Goal: Obtain resource: Obtain resource

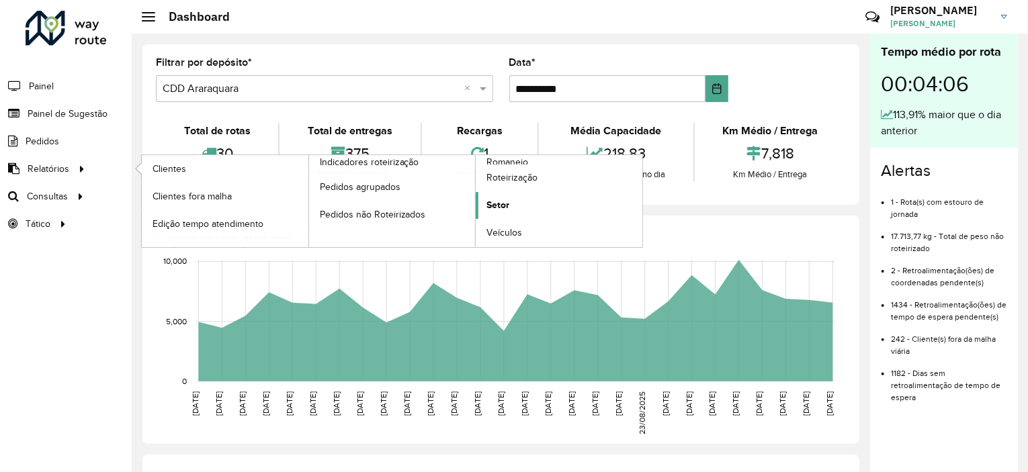
click at [504, 209] on span "Setor" at bounding box center [497, 205] width 23 height 14
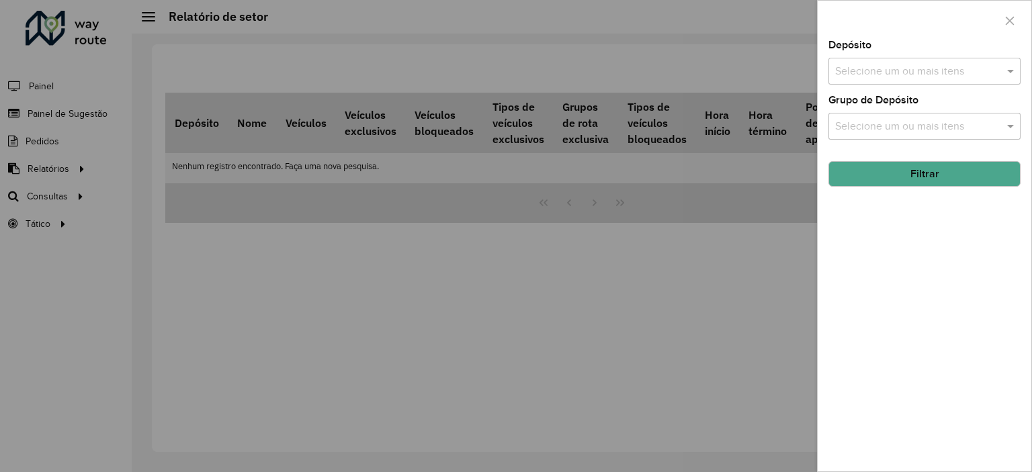
click at [960, 64] on input "text" at bounding box center [918, 72] width 172 height 16
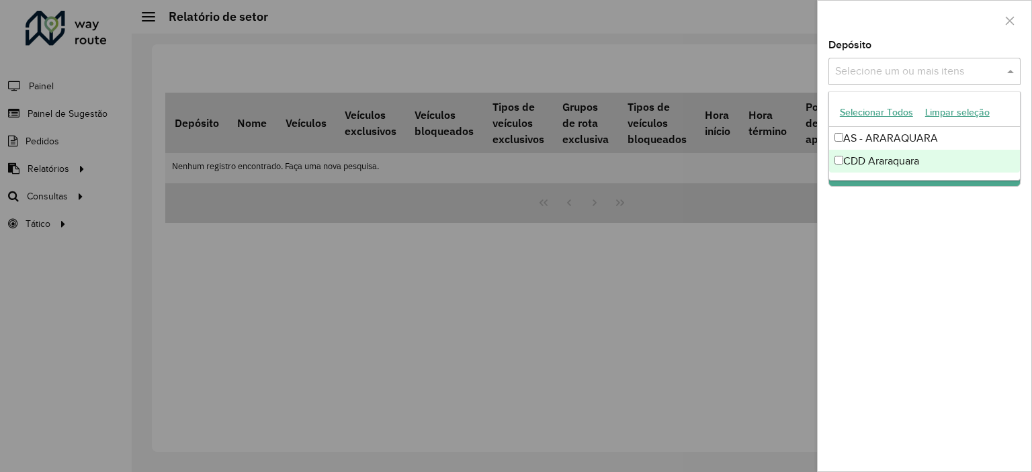
click at [867, 163] on div "CDD Araraquara" at bounding box center [924, 161] width 191 height 23
click at [961, 266] on div "Depósito Selecione um ou mais itens CDD Araraquara × × Grupo de Depósito Seleci…" at bounding box center [924, 255] width 214 height 431
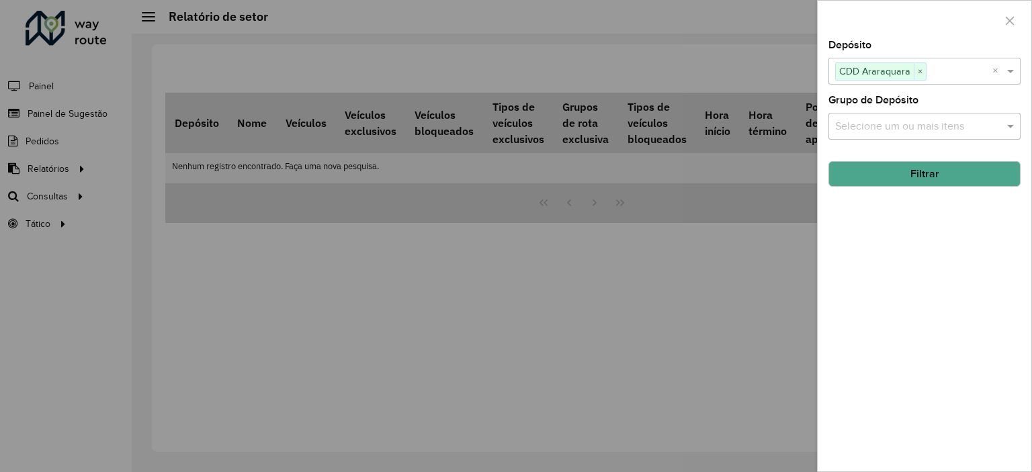
click at [919, 176] on button "Filtrar" at bounding box center [924, 174] width 192 height 26
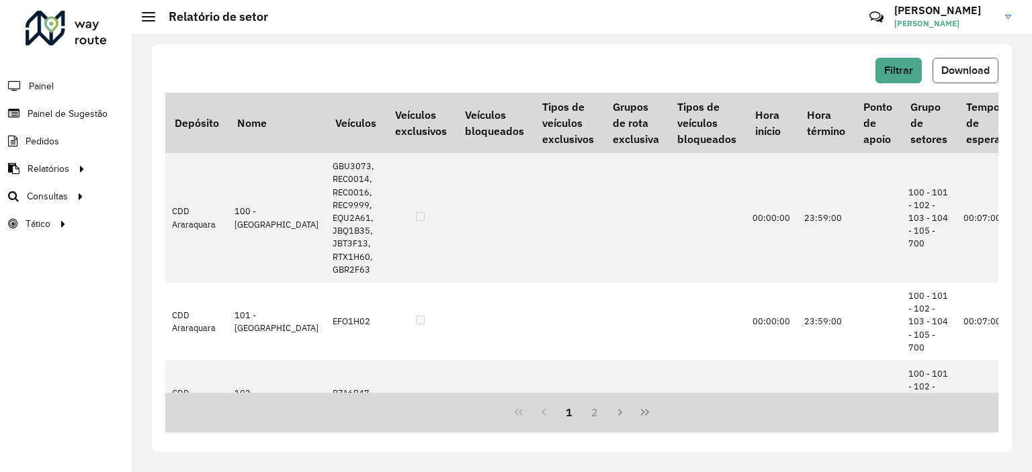
click at [948, 64] on button "Download" at bounding box center [965, 71] width 66 height 26
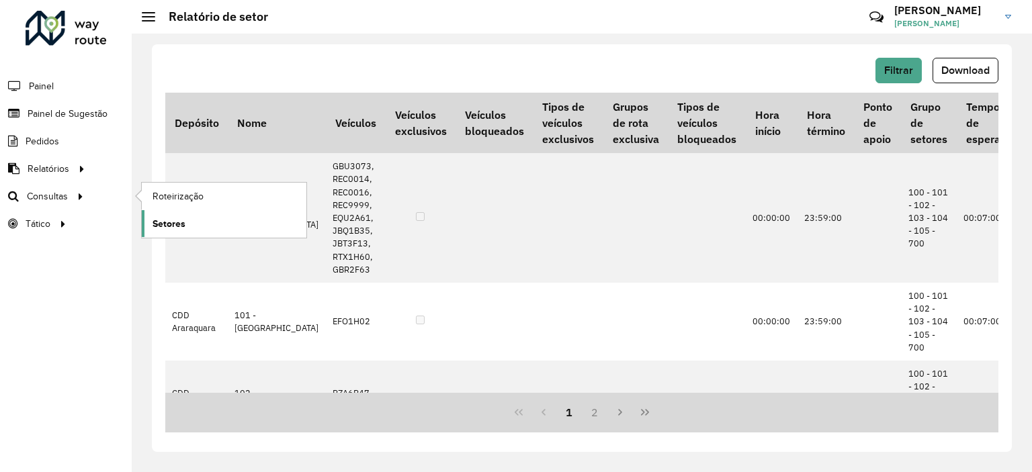
click at [177, 217] on span "Setores" at bounding box center [168, 224] width 33 height 14
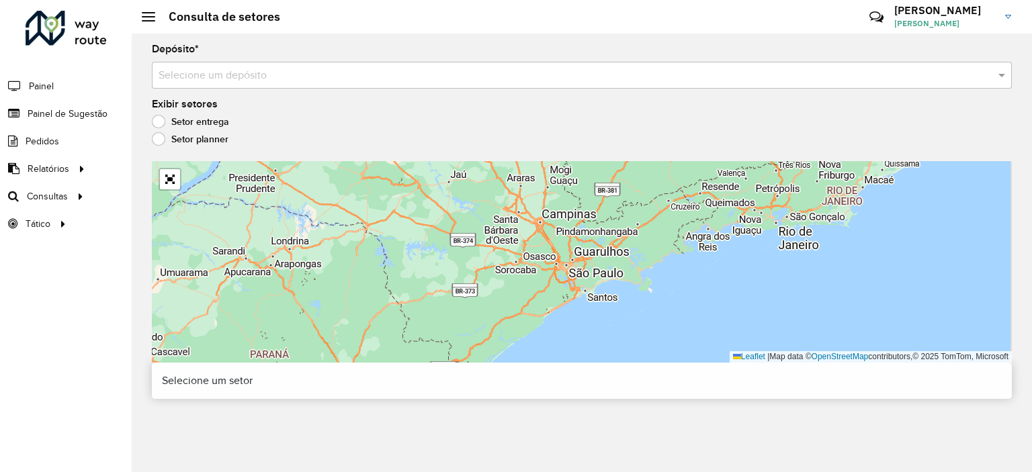
click at [494, 72] on input "text" at bounding box center [569, 76] width 820 height 16
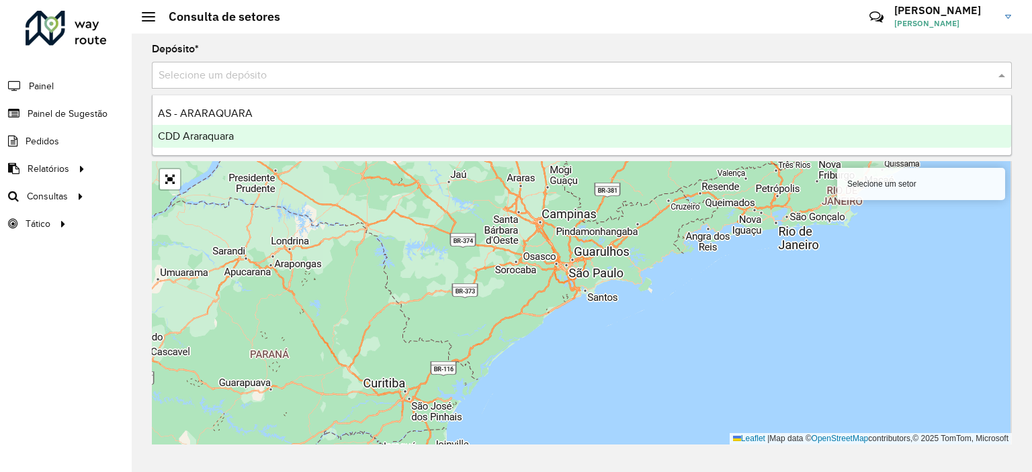
click at [329, 137] on div "CDD Araraquara" at bounding box center [581, 136] width 858 height 23
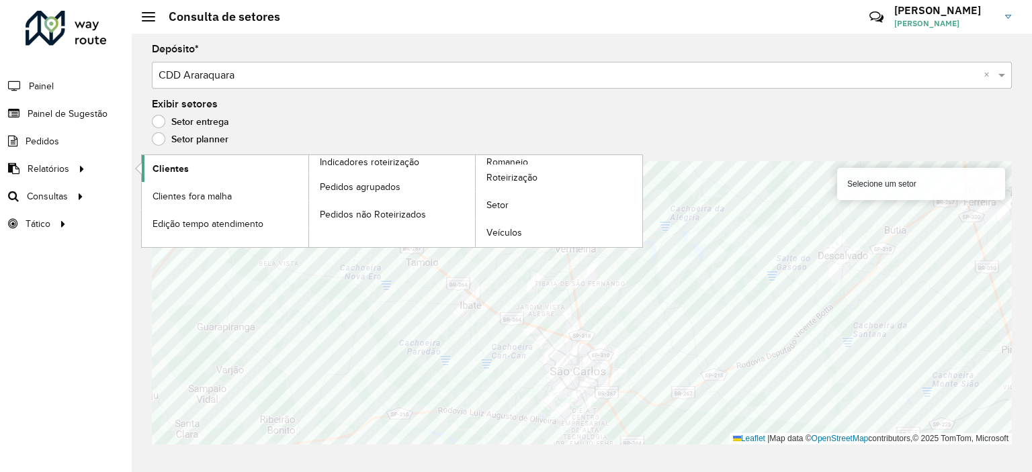
click at [171, 175] on link "Clientes" at bounding box center [225, 168] width 167 height 27
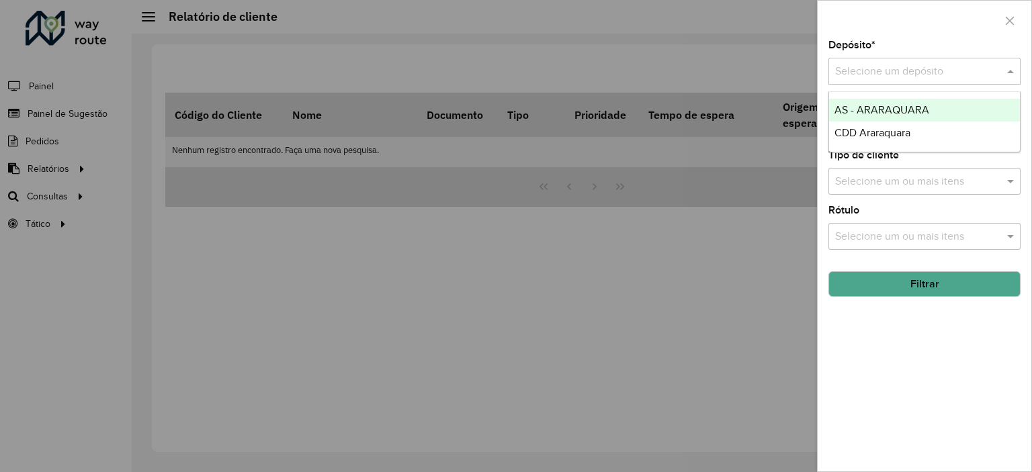
click at [967, 70] on input "text" at bounding box center [911, 72] width 152 height 16
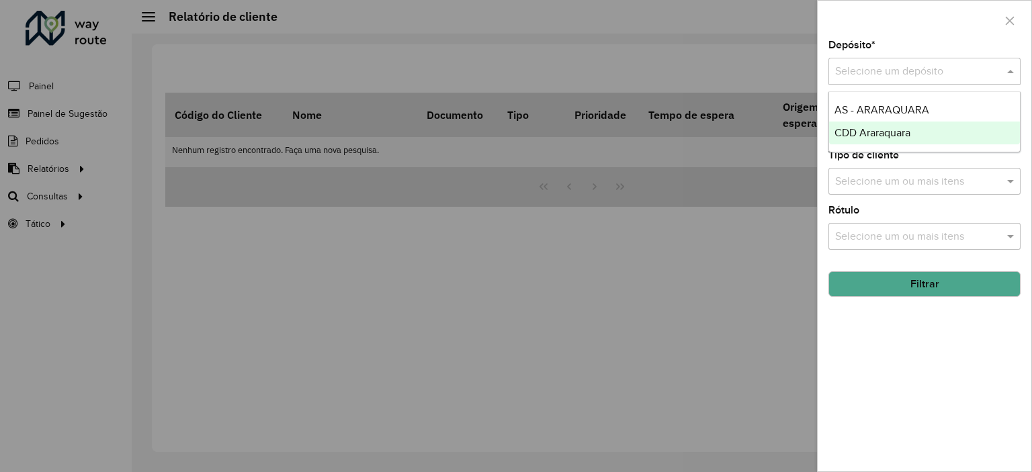
click at [899, 127] on span "CDD Araraquara" at bounding box center [872, 132] width 76 height 11
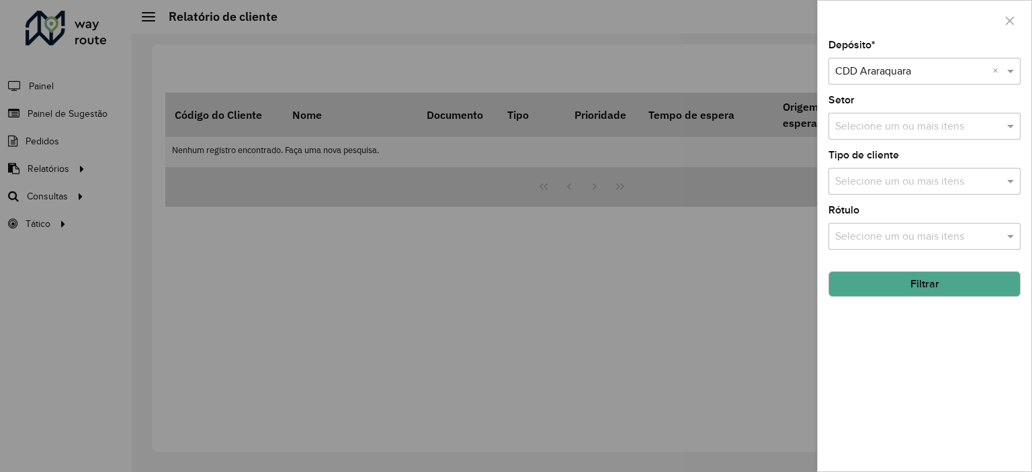
click at [935, 236] on input "text" at bounding box center [918, 237] width 172 height 16
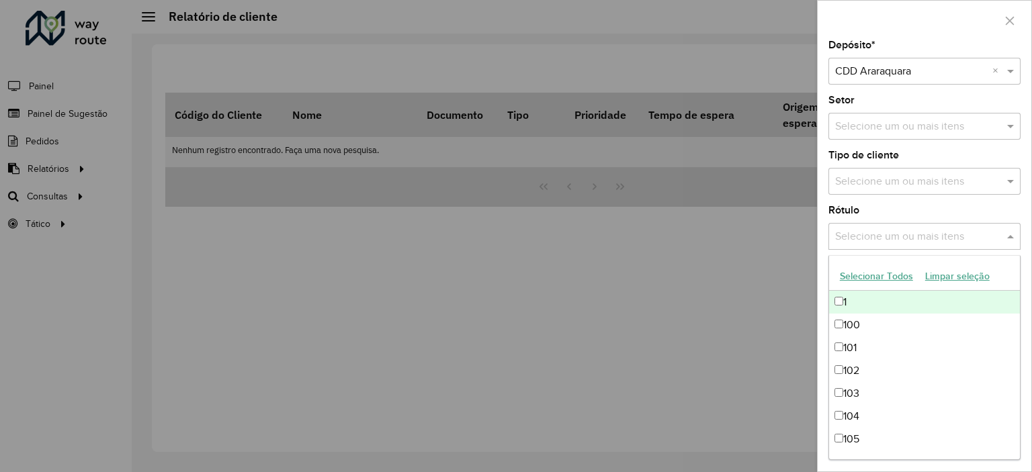
click at [935, 236] on input "text" at bounding box center [918, 237] width 172 height 16
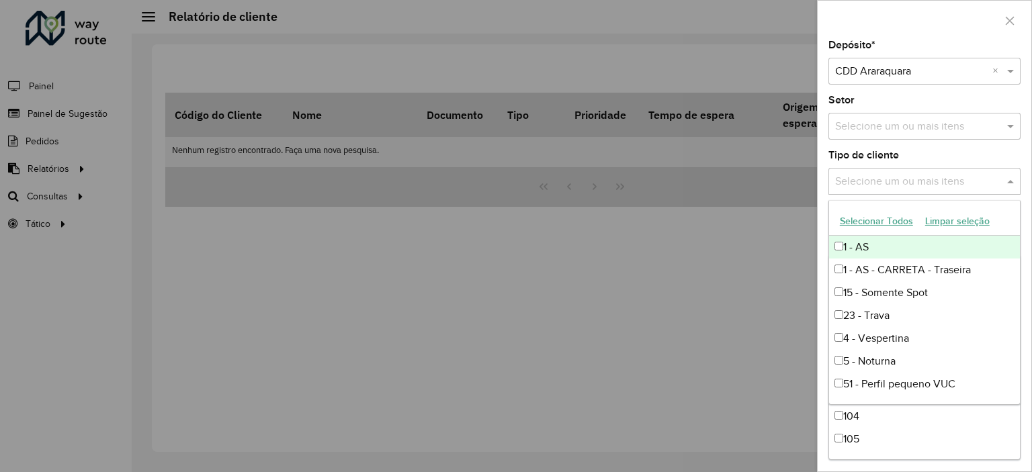
click at [879, 177] on input "text" at bounding box center [918, 182] width 172 height 16
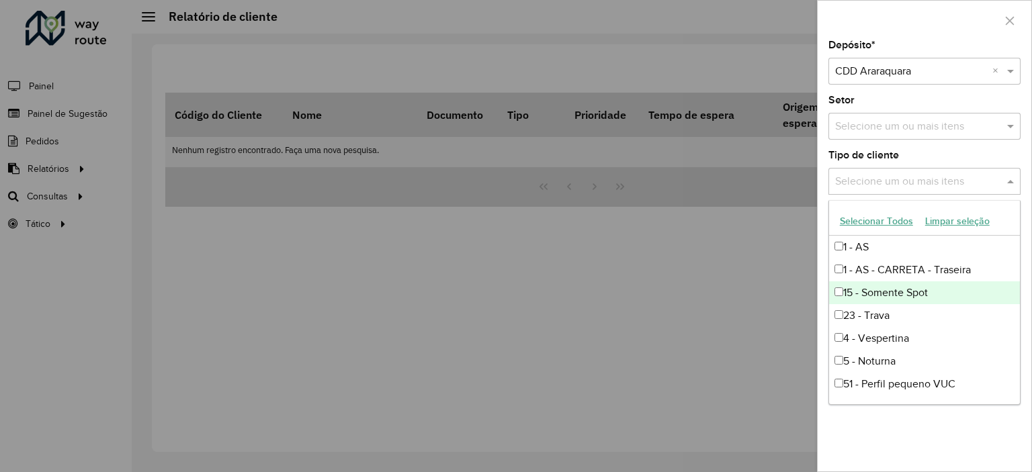
scroll to position [67, 0]
